Goal: Check status: Check status

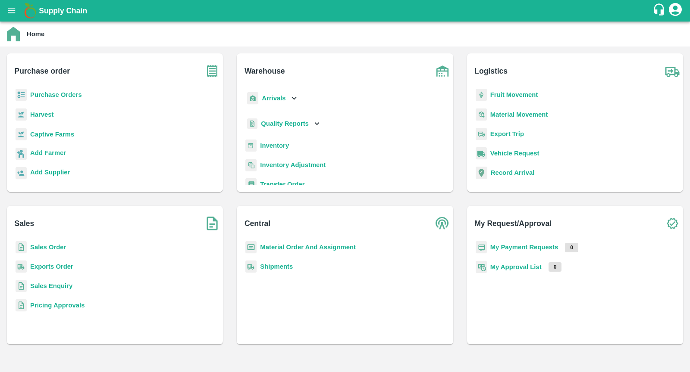
click at [56, 93] on b "Purchase Orders" at bounding box center [56, 94] width 52 height 7
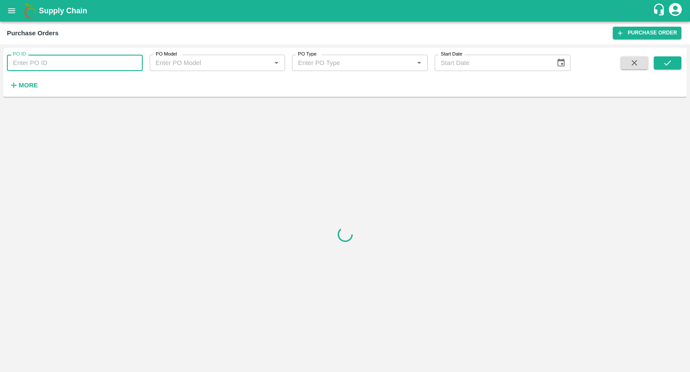
click at [52, 62] on input "PO ID" at bounding box center [75, 63] width 136 height 16
paste input "175012"
type input "175012"
click at [658, 63] on button "submit" at bounding box center [667, 62] width 28 height 13
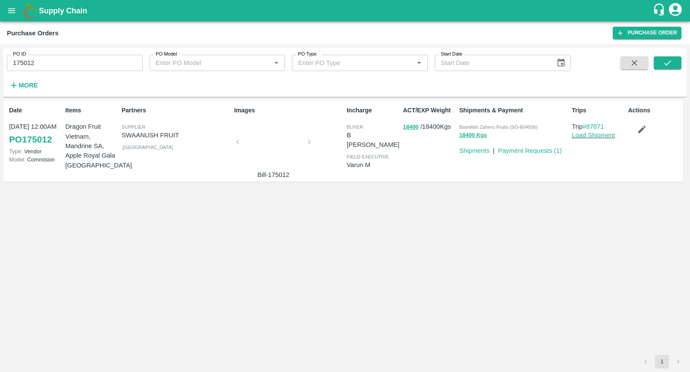
click at [44, 137] on link "PO 175012" at bounding box center [30, 140] width 43 height 16
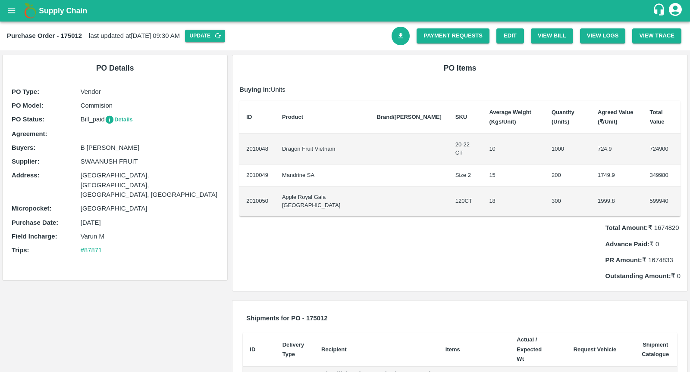
click at [92, 247] on link "#87871" at bounding box center [92, 250] width 22 height 7
